Goal: Check status: Check status

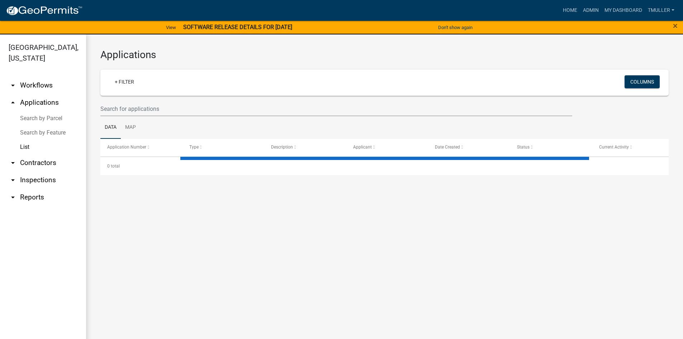
click at [24, 147] on link "List" at bounding box center [43, 147] width 86 height 14
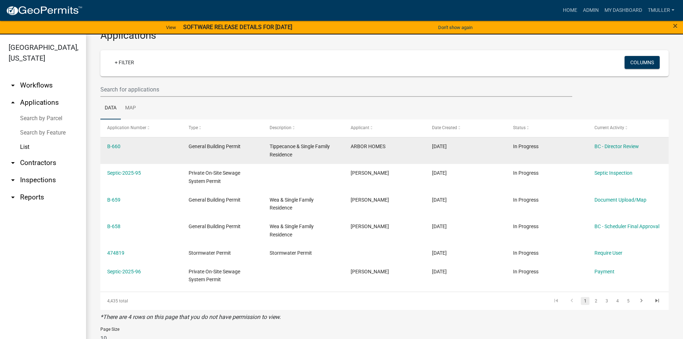
scroll to position [38, 0]
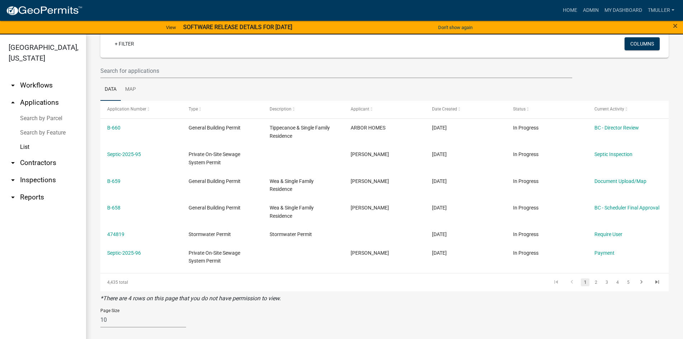
click at [31, 118] on link "Search by Parcel" at bounding box center [43, 118] width 86 height 14
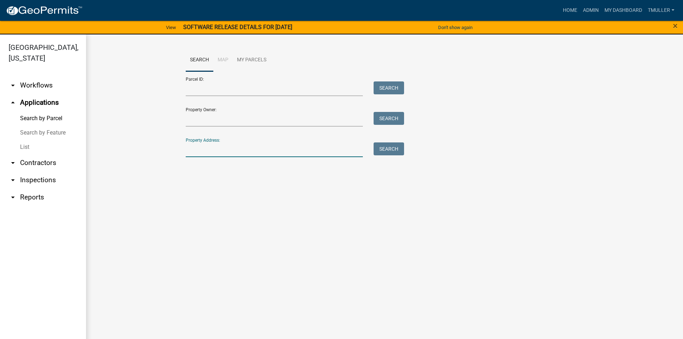
click at [213, 147] on input "Property Address:" at bounding box center [274, 149] width 177 height 15
type input "7287"
click at [389, 154] on button "Search" at bounding box center [389, 148] width 30 height 13
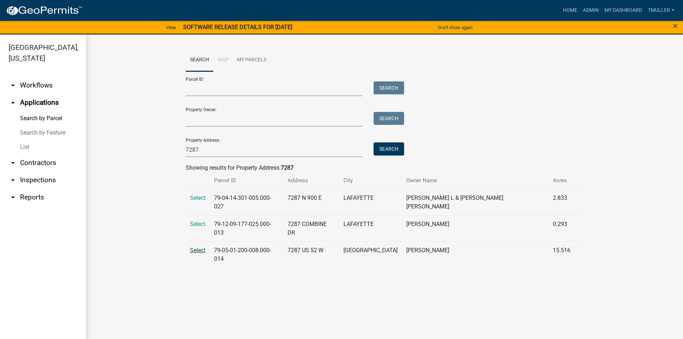
click at [198, 247] on span "Select" at bounding box center [197, 250] width 15 height 7
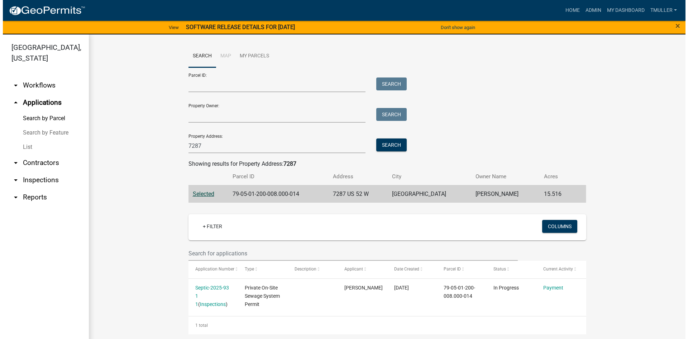
scroll to position [5, 0]
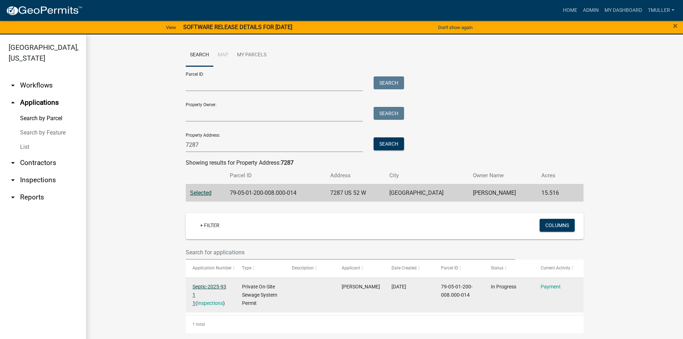
click at [204, 286] on link "Septic-2025-93 1 1" at bounding box center [209, 295] width 34 height 22
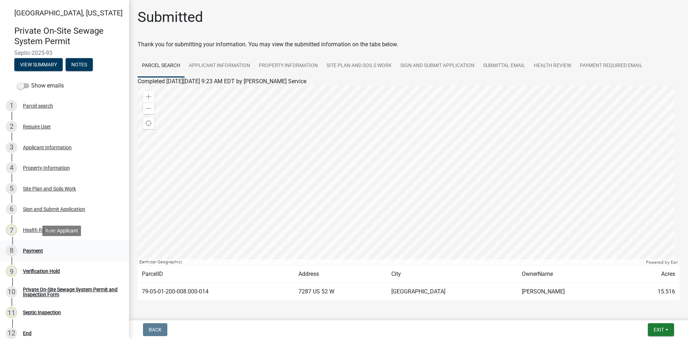
click at [32, 252] on div "Payment" at bounding box center [33, 250] width 20 height 5
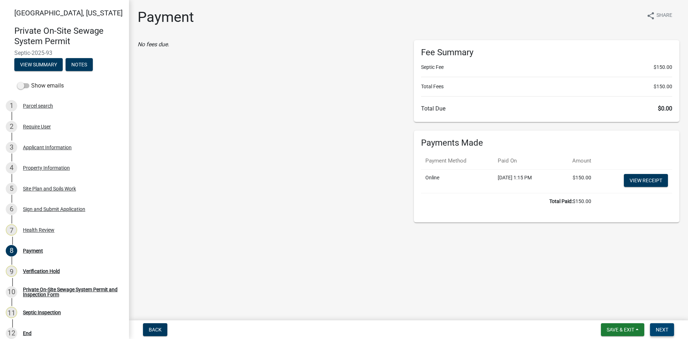
click at [655, 330] on button "Next" at bounding box center [662, 329] width 24 height 13
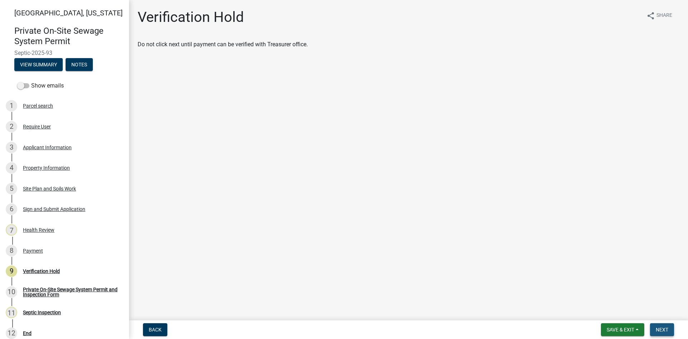
click at [668, 331] on span "Next" at bounding box center [662, 330] width 13 height 6
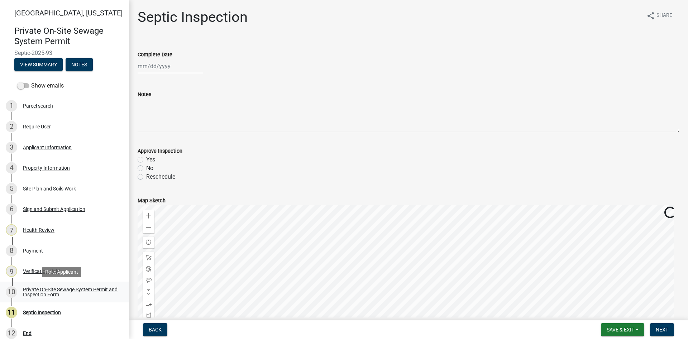
click at [35, 290] on div "Private On-Site Sewage System Permit and Inspection Form" at bounding box center [70, 292] width 95 height 10
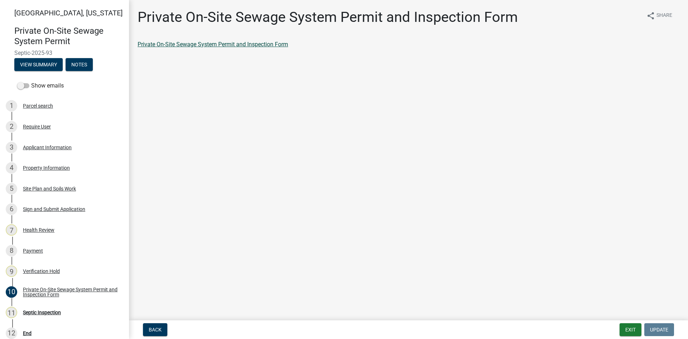
click at [238, 44] on link "Private On-Site Sewage System Permit and Inspection Form" at bounding box center [213, 44] width 151 height 7
